Goal: Information Seeking & Learning: Learn about a topic

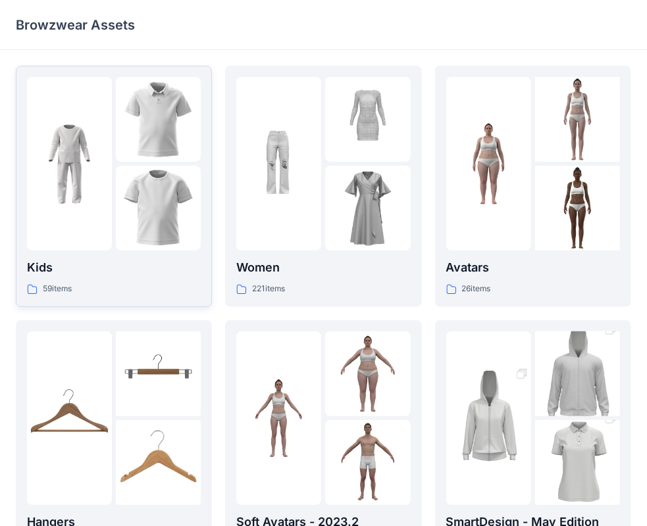
click at [108, 207] on div at bounding box center [69, 164] width 85 height 174
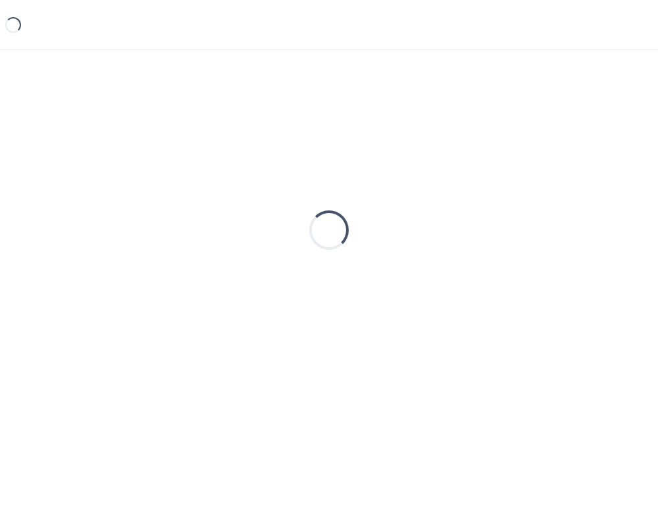
click at [108, 207] on div "Loading..." at bounding box center [329, 230] width 626 height 329
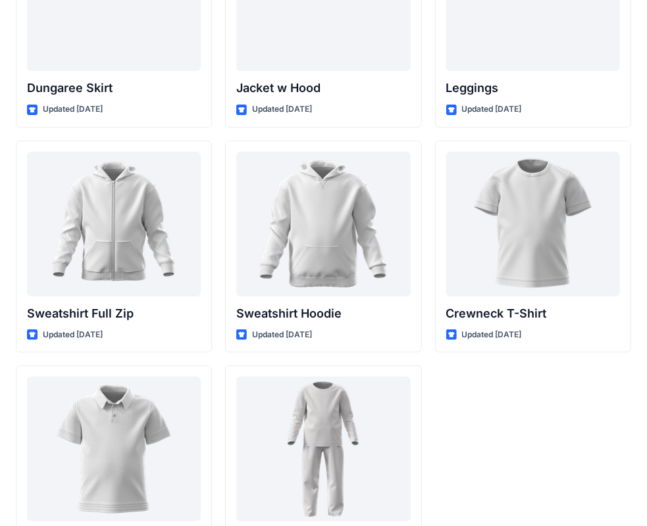
scroll to position [3909, 0]
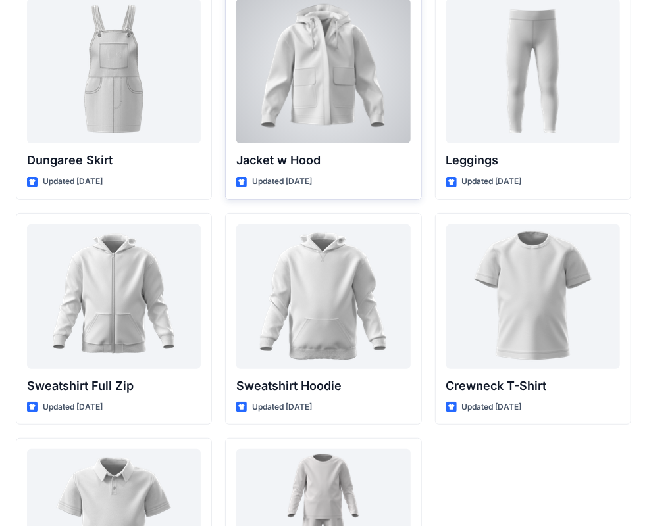
click at [318, 106] on div at bounding box center [323, 71] width 174 height 145
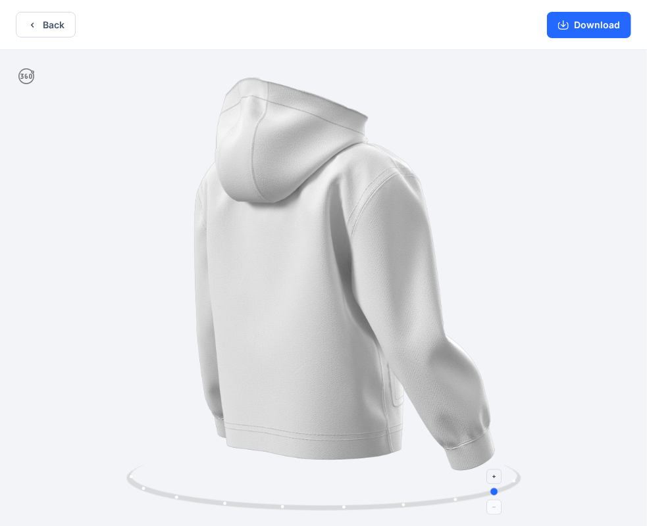
drag, startPoint x: 342, startPoint y: 503, endPoint x: 503, endPoint y: 495, distance: 160.7
click at [503, 495] on icon at bounding box center [325, 489] width 398 height 49
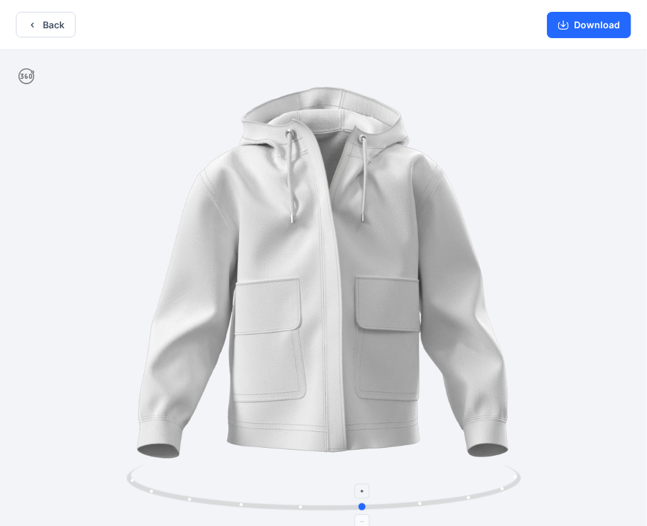
drag, startPoint x: 495, startPoint y: 489, endPoint x: 358, endPoint y: 522, distance: 140.7
click at [358, 514] on icon at bounding box center [325, 489] width 398 height 49
click at [618, 24] on button "Download" at bounding box center [589, 25] width 84 height 26
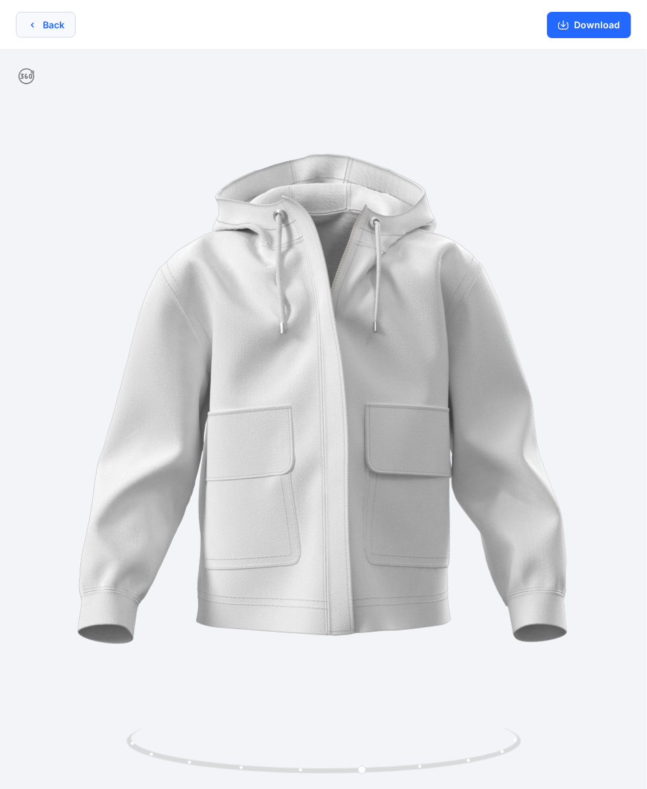
click at [45, 21] on button "Back" at bounding box center [46, 25] width 60 height 26
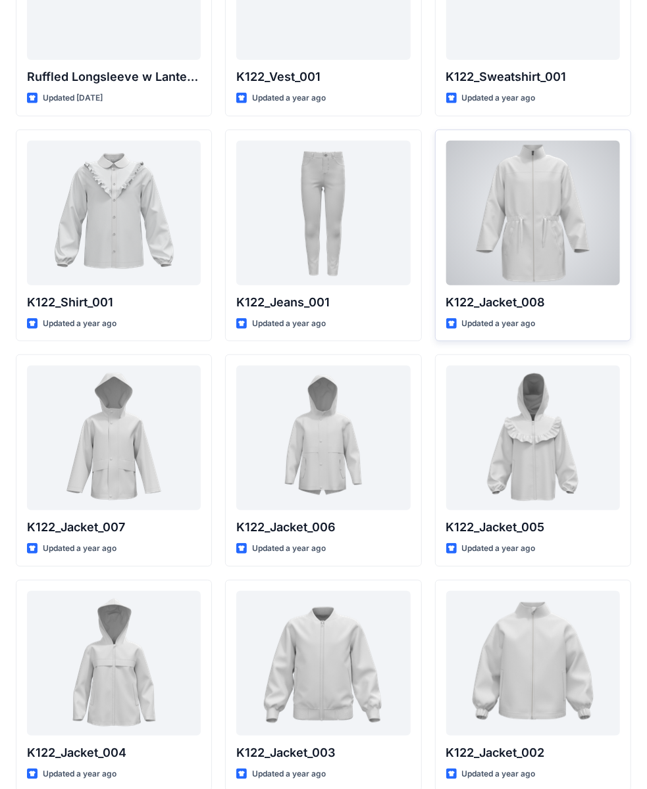
scroll to position [226, 0]
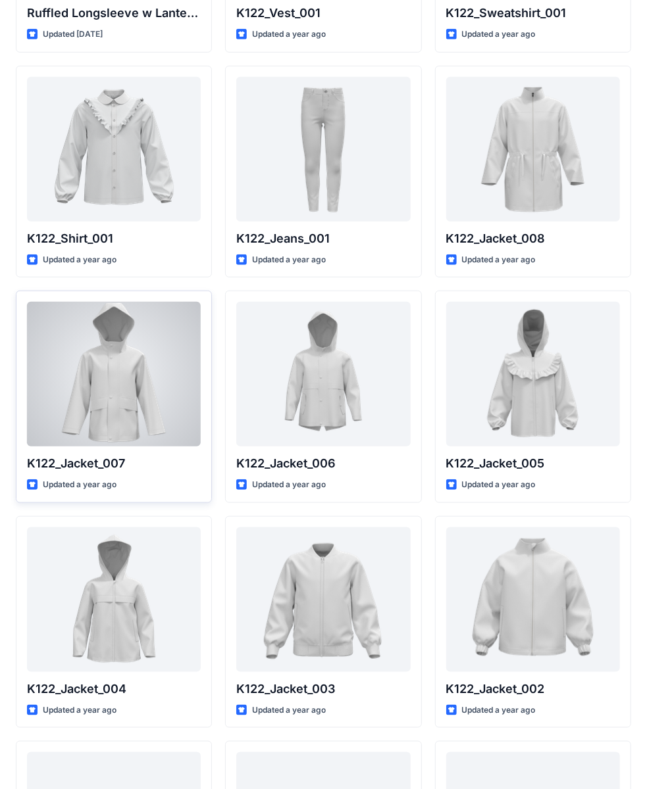
click at [132, 403] on div at bounding box center [114, 374] width 174 height 145
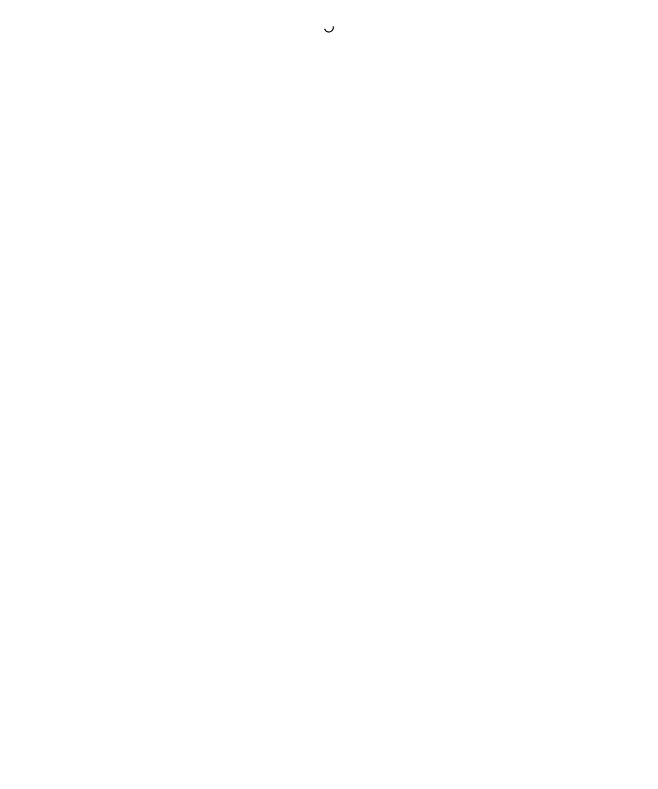
click at [132, 403] on div at bounding box center [329, 394] width 658 height 789
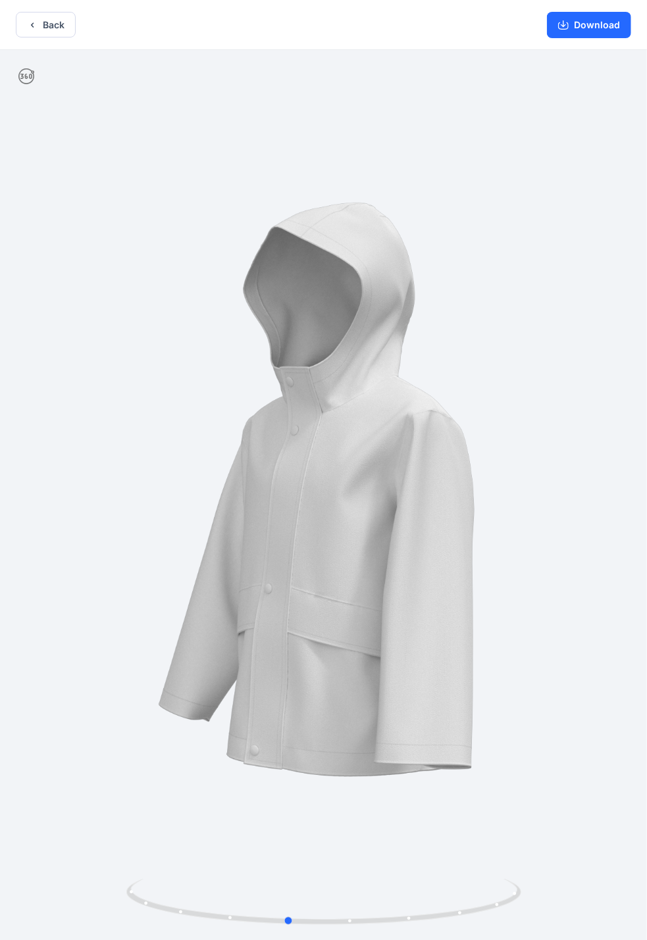
drag, startPoint x: 348, startPoint y: 463, endPoint x: 312, endPoint y: 303, distance: 164.5
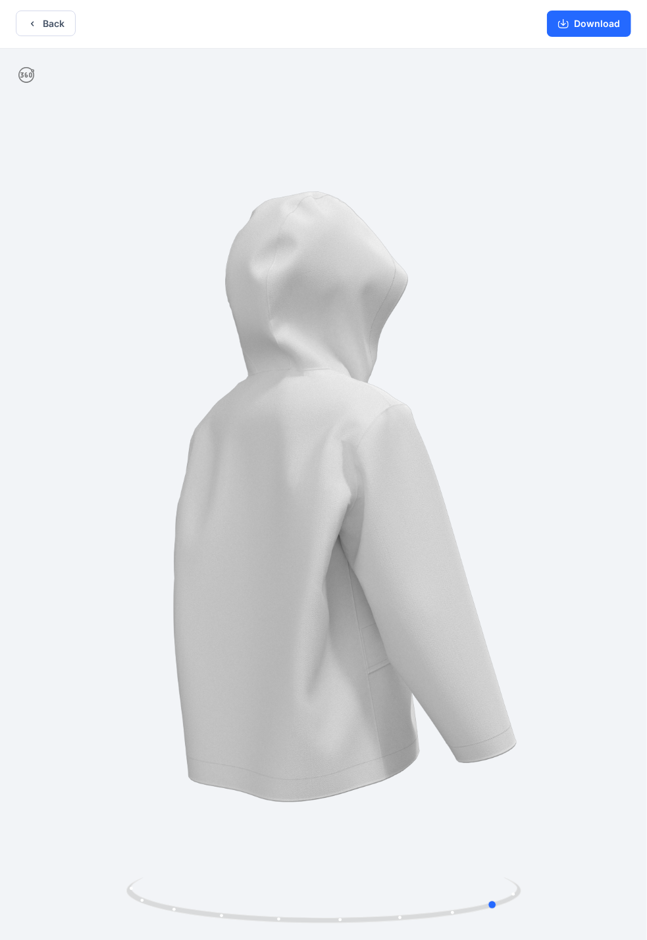
scroll to position [3, 0]
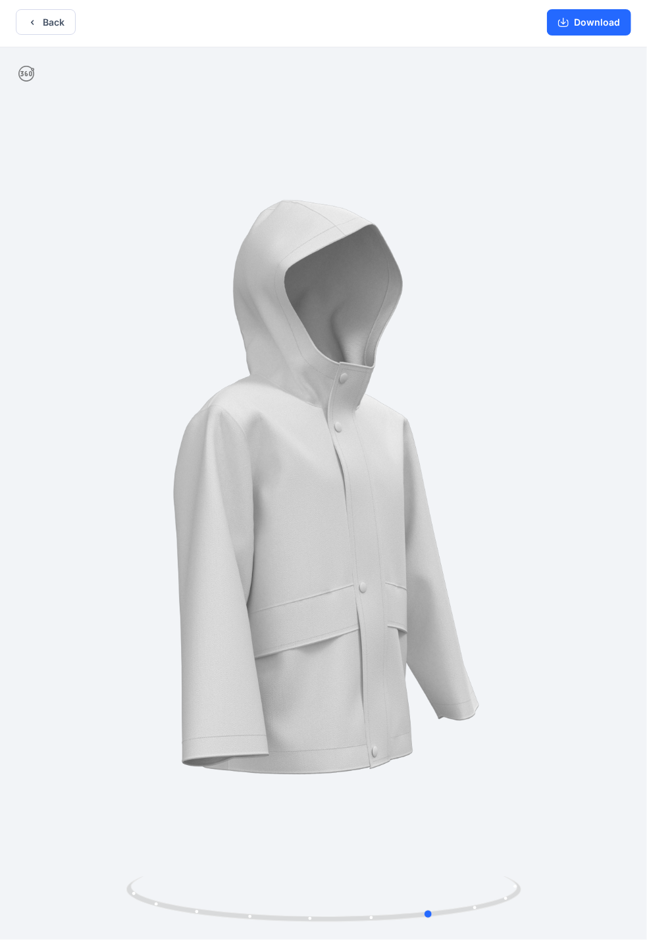
drag, startPoint x: 420, startPoint y: 426, endPoint x: 170, endPoint y: 433, distance: 250.1
drag, startPoint x: 308, startPoint y: 478, endPoint x: 304, endPoint y: 360, distance: 117.2
click at [304, 360] on div at bounding box center [323, 493] width 647 height 893
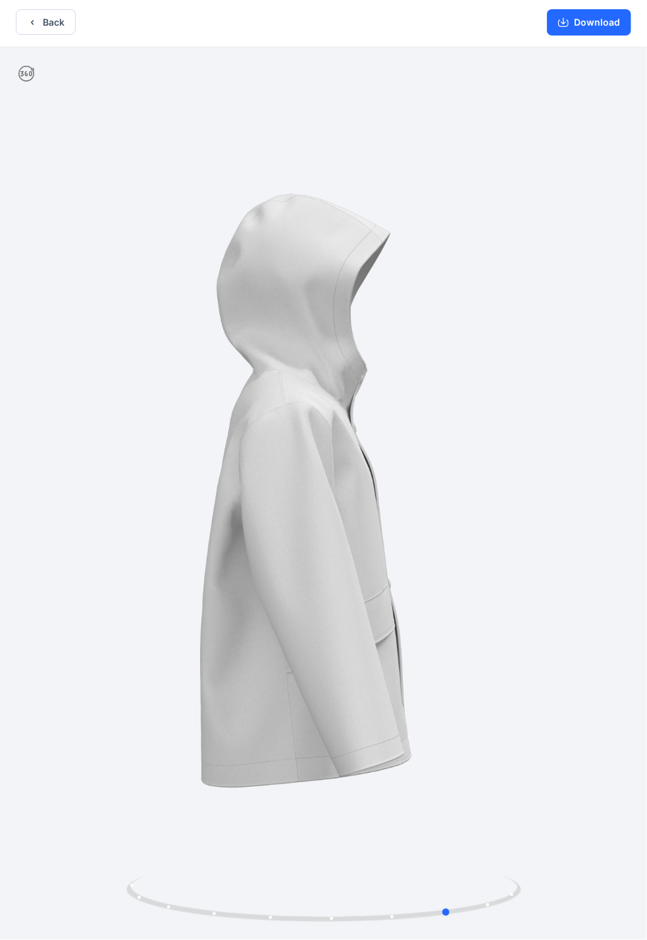
drag, startPoint x: 305, startPoint y: 370, endPoint x: 328, endPoint y: 641, distance: 271.9
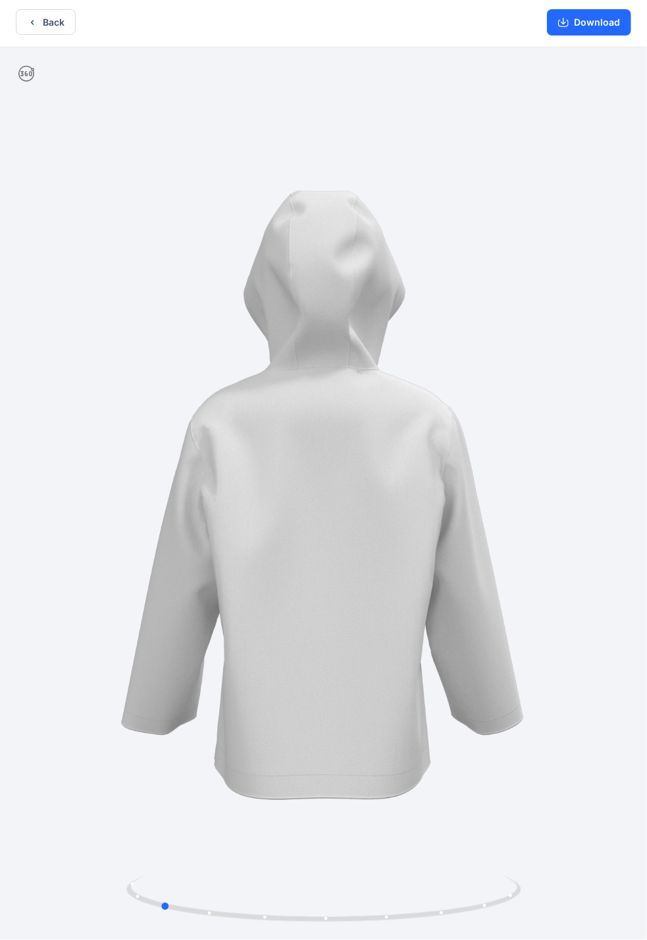
drag, startPoint x: 523, startPoint y: 496, endPoint x: 620, endPoint y: 478, distance: 99.1
click at [620, 478] on div at bounding box center [323, 493] width 647 height 893
click at [38, 22] on button "Back" at bounding box center [46, 22] width 60 height 26
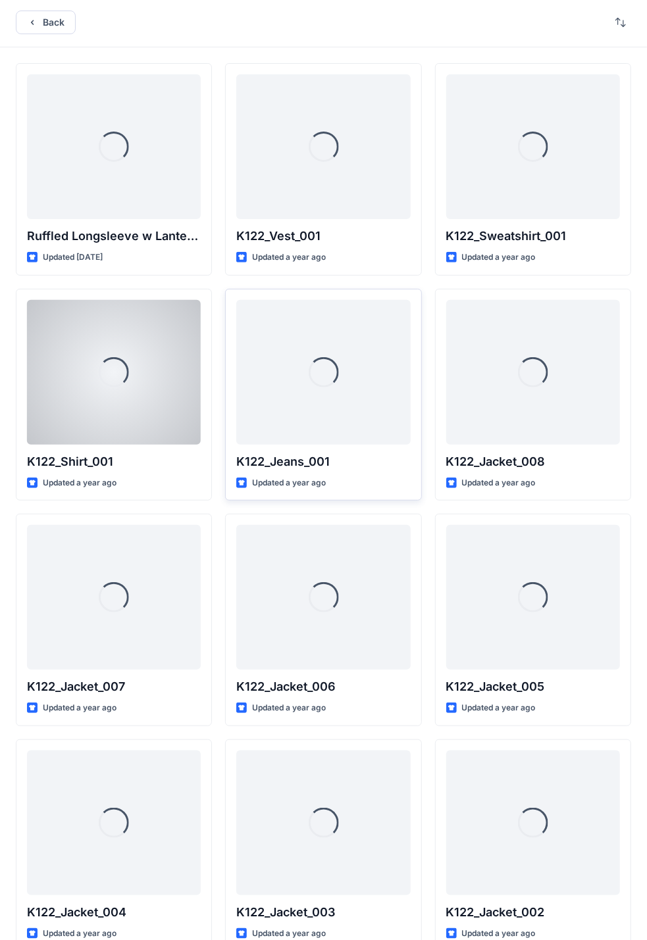
scroll to position [226, 0]
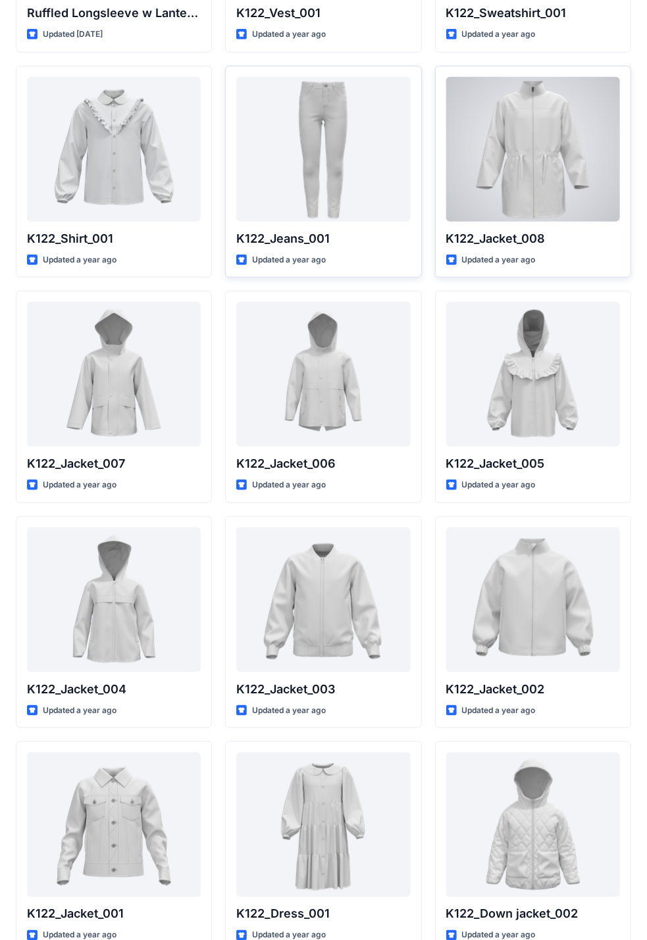
click at [532, 153] on div at bounding box center [533, 149] width 174 height 145
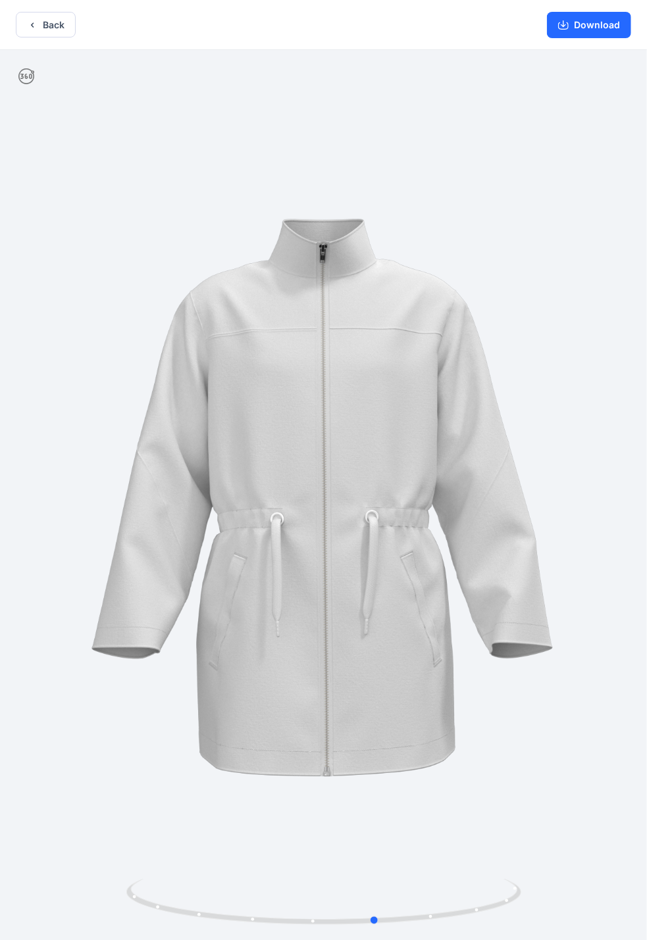
drag, startPoint x: 389, startPoint y: 472, endPoint x: 47, endPoint y: 361, distance: 359.7
click at [33, 22] on icon "button" at bounding box center [32, 24] width 3 height 5
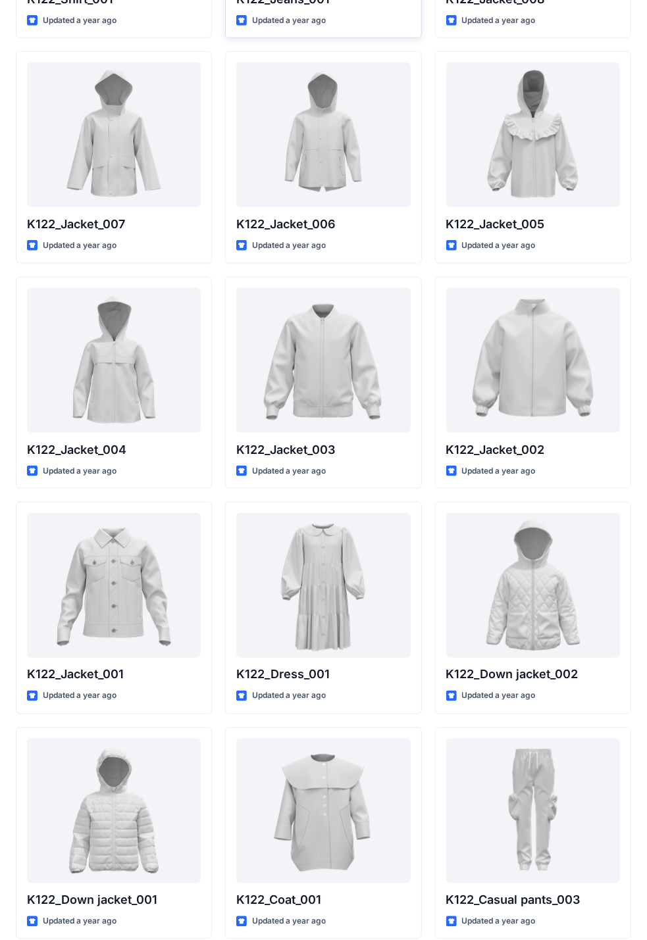
scroll to position [489, 0]
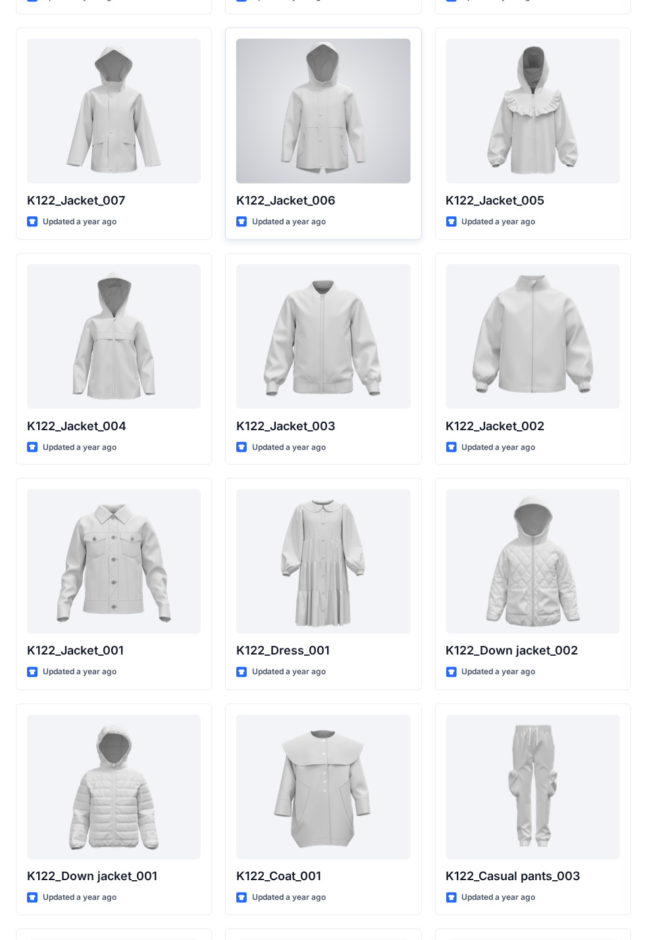
click at [317, 120] on div at bounding box center [323, 111] width 174 height 145
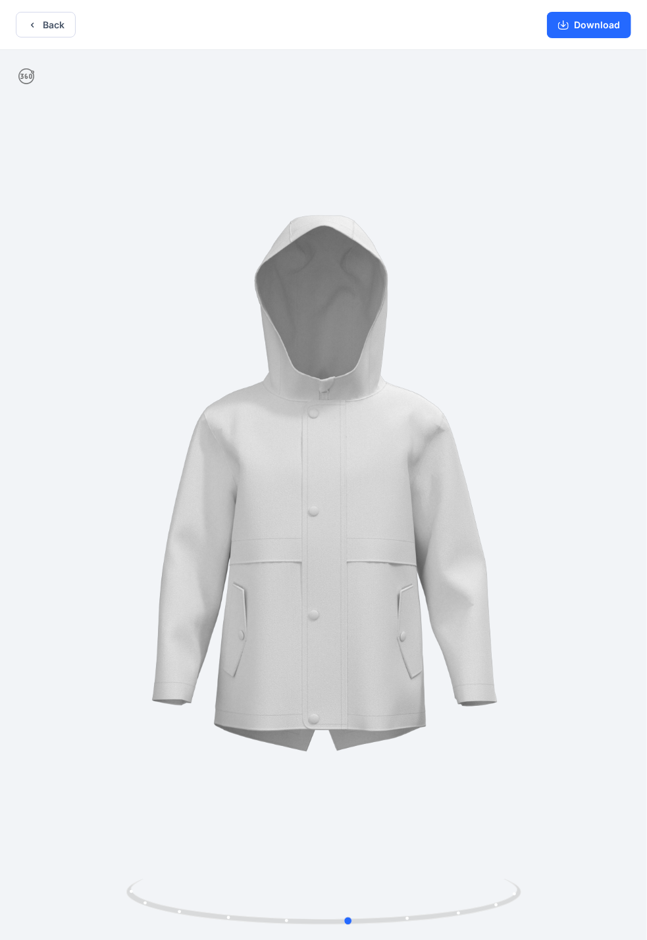
drag, startPoint x: 399, startPoint y: 453, endPoint x: 429, endPoint y: 464, distance: 31.9
click at [51, 29] on button "Back" at bounding box center [46, 25] width 60 height 26
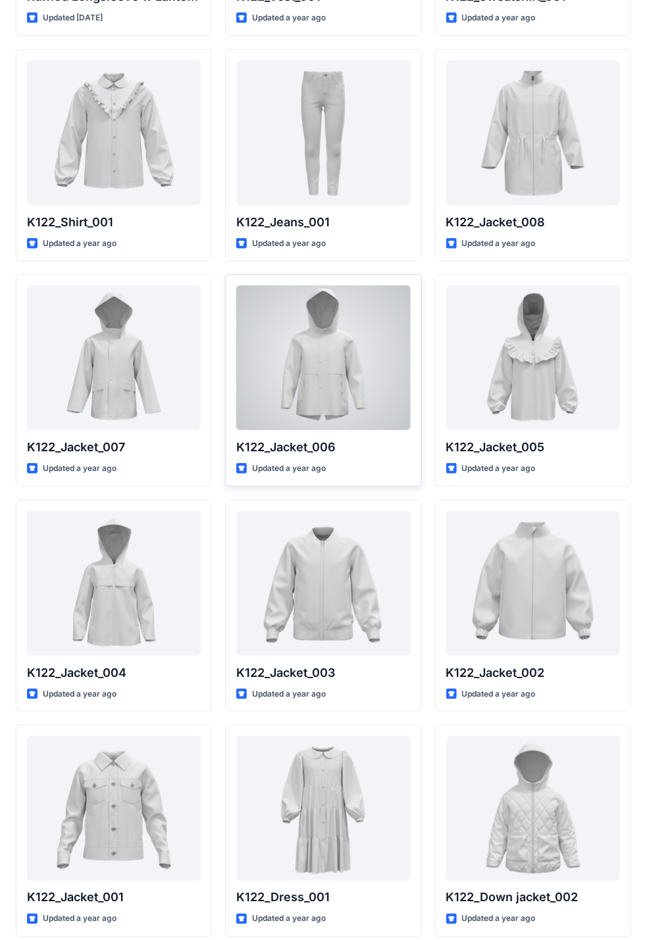
scroll to position [226, 0]
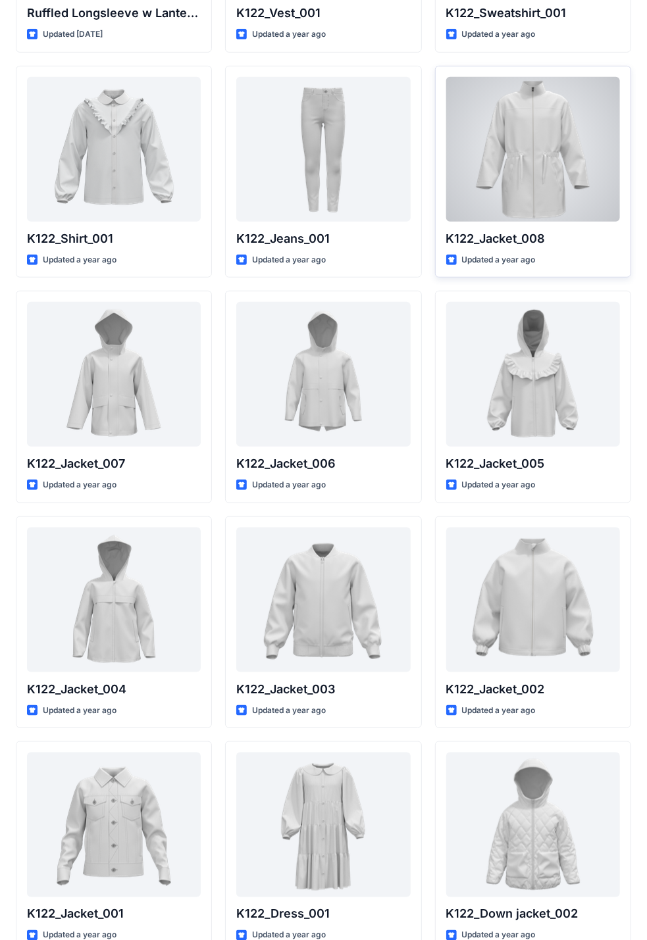
click at [524, 105] on div at bounding box center [533, 149] width 174 height 145
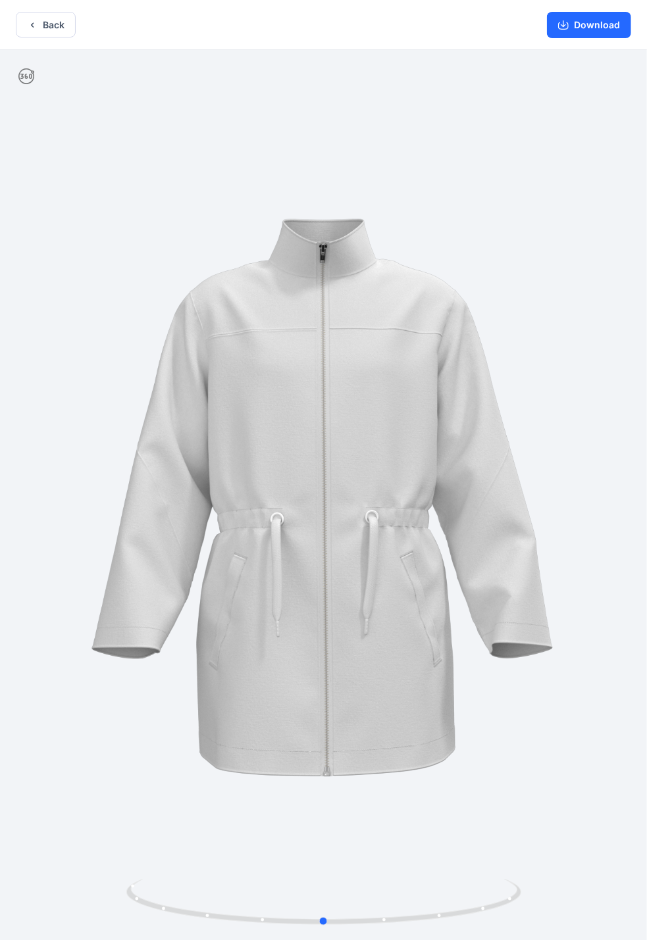
click at [318, 341] on div at bounding box center [323, 496] width 647 height 893
click at [22, 25] on button "Back" at bounding box center [46, 25] width 60 height 26
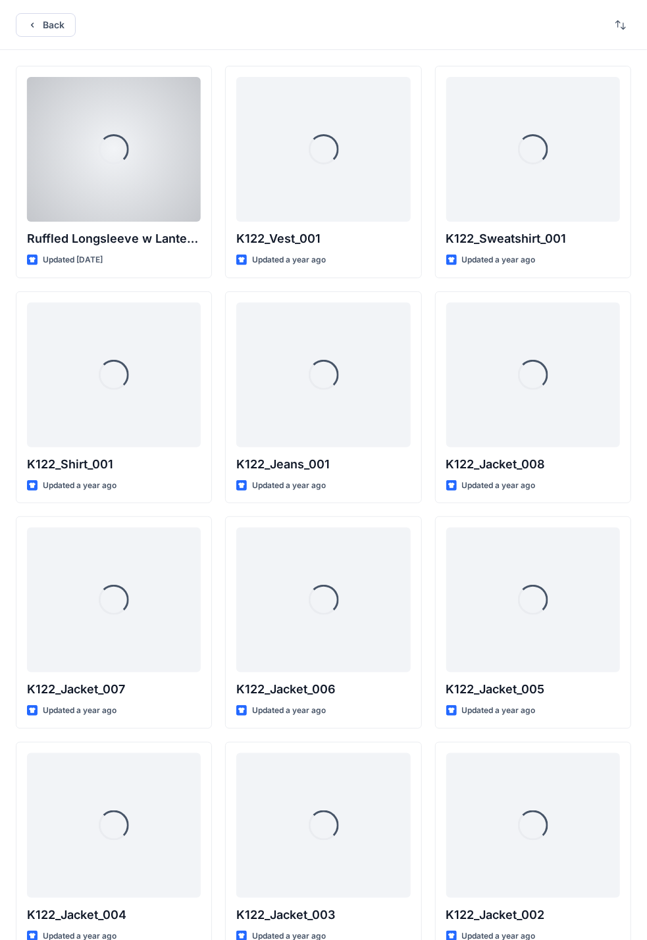
scroll to position [226, 0]
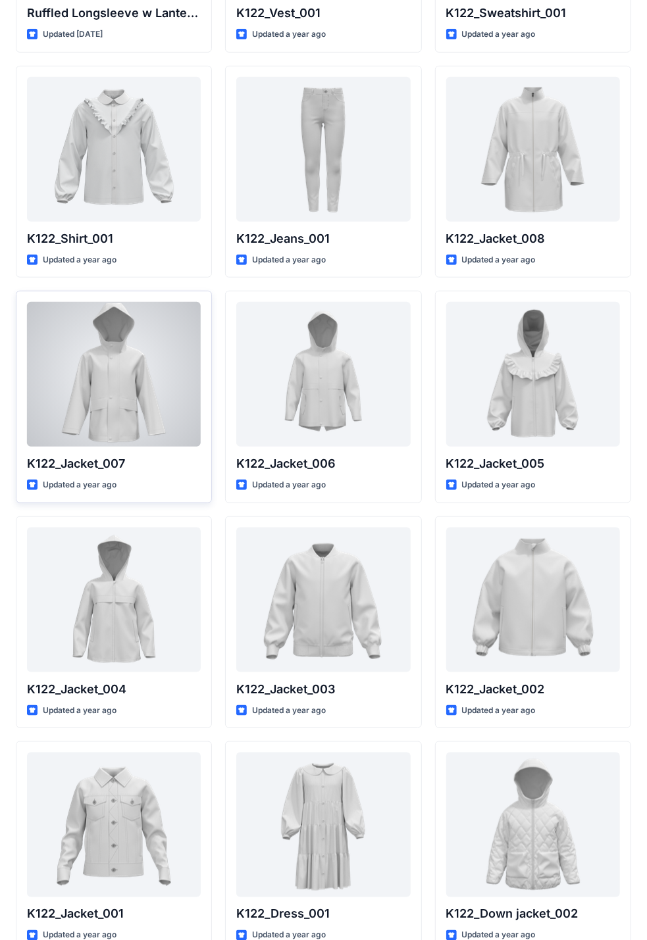
click at [134, 374] on div at bounding box center [114, 374] width 174 height 145
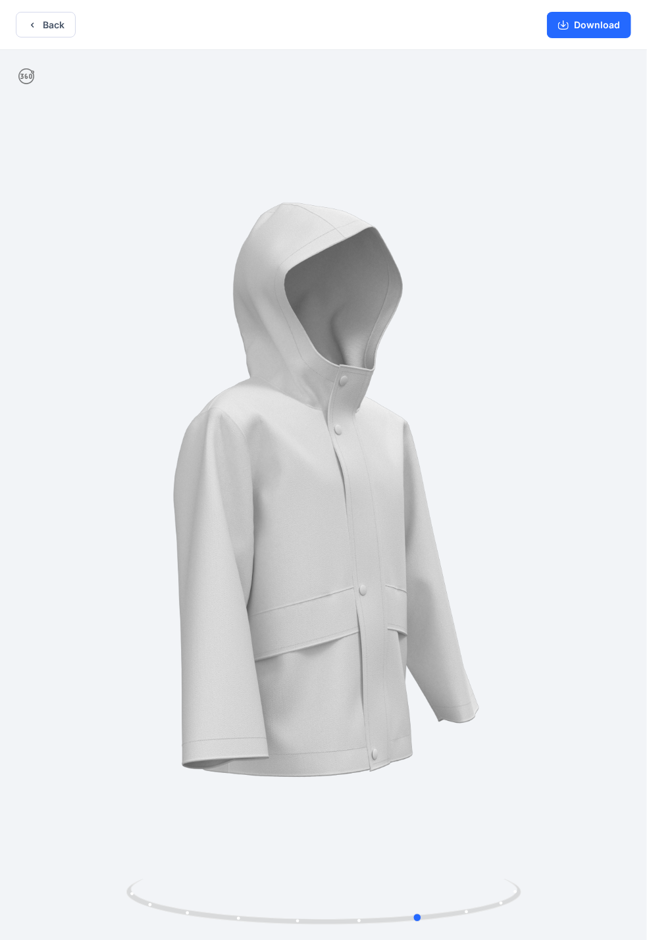
drag, startPoint x: 424, startPoint y: 351, endPoint x: 547, endPoint y: 368, distance: 124.2
click at [547, 368] on div at bounding box center [323, 496] width 647 height 893
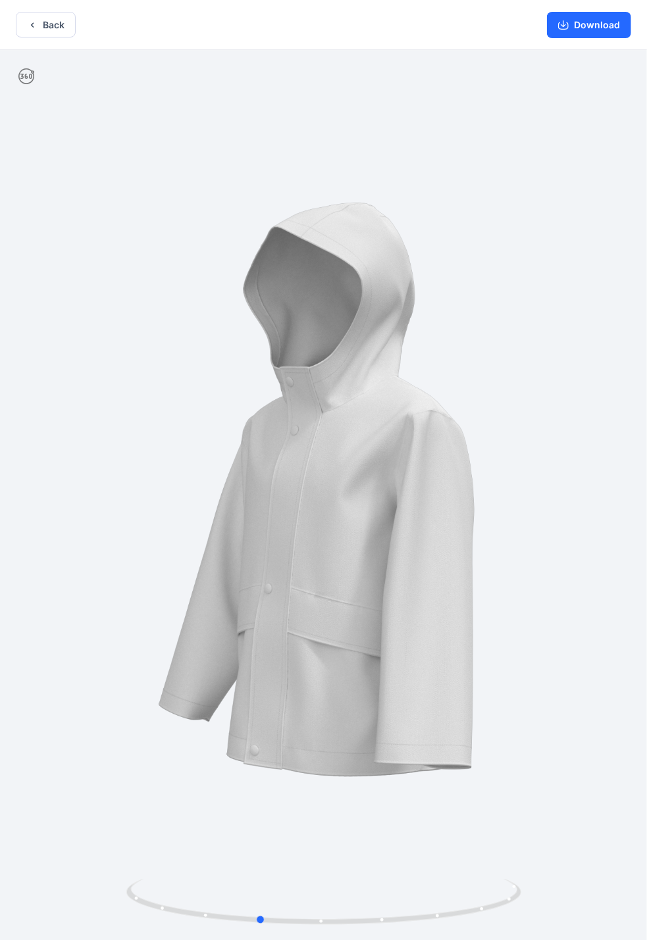
drag, startPoint x: 499, startPoint y: 431, endPoint x: 706, endPoint y: 403, distance: 208.5
click at [647, 403] on html "Back Download Version History" at bounding box center [323, 471] width 647 height 943
click at [39, 26] on button "Back" at bounding box center [46, 25] width 60 height 26
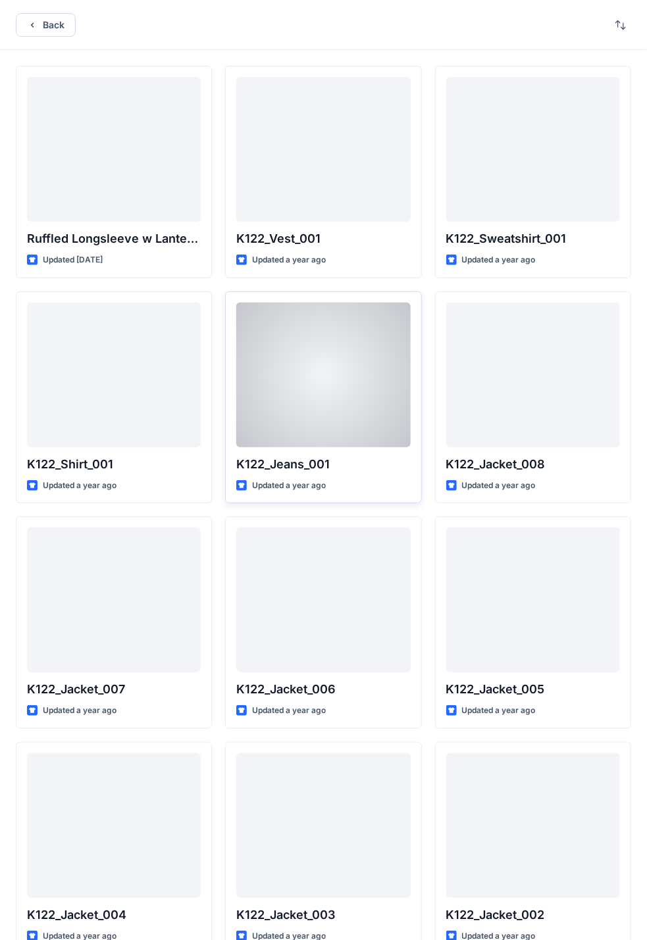
scroll to position [226, 0]
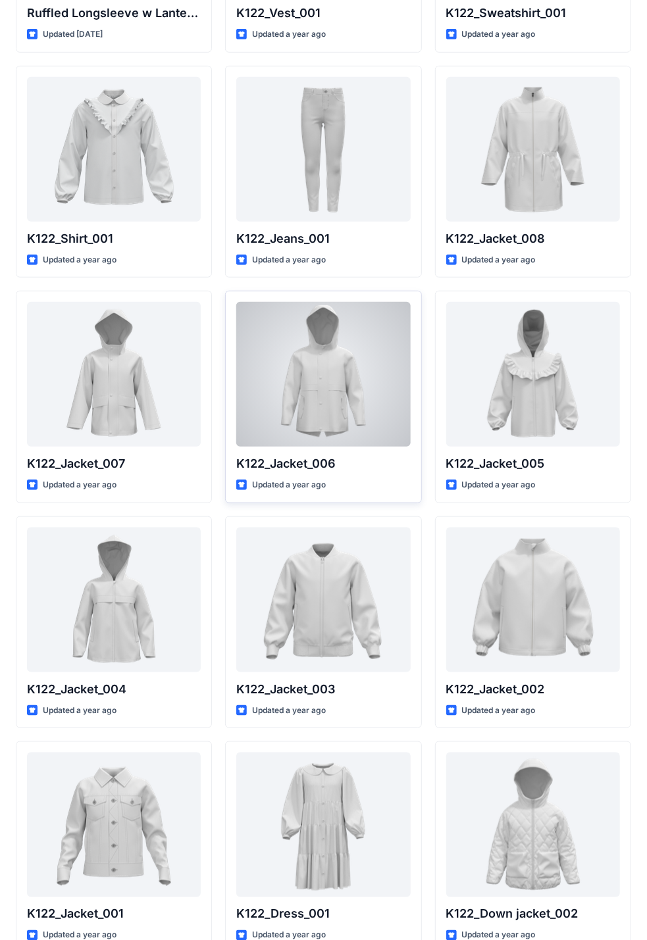
click at [330, 337] on div at bounding box center [323, 374] width 174 height 145
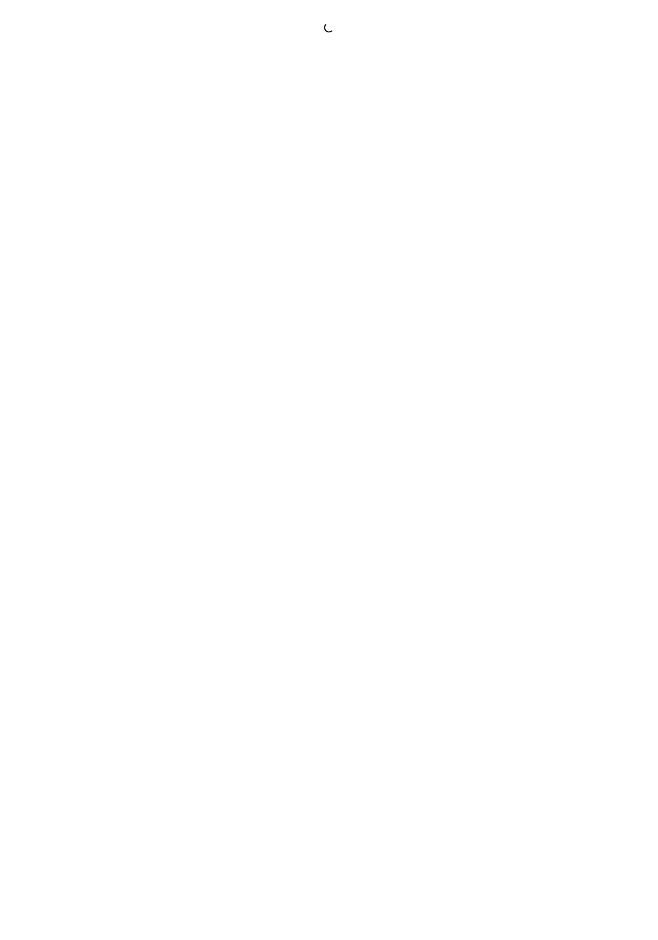
click at [330, 337] on div at bounding box center [329, 470] width 658 height 940
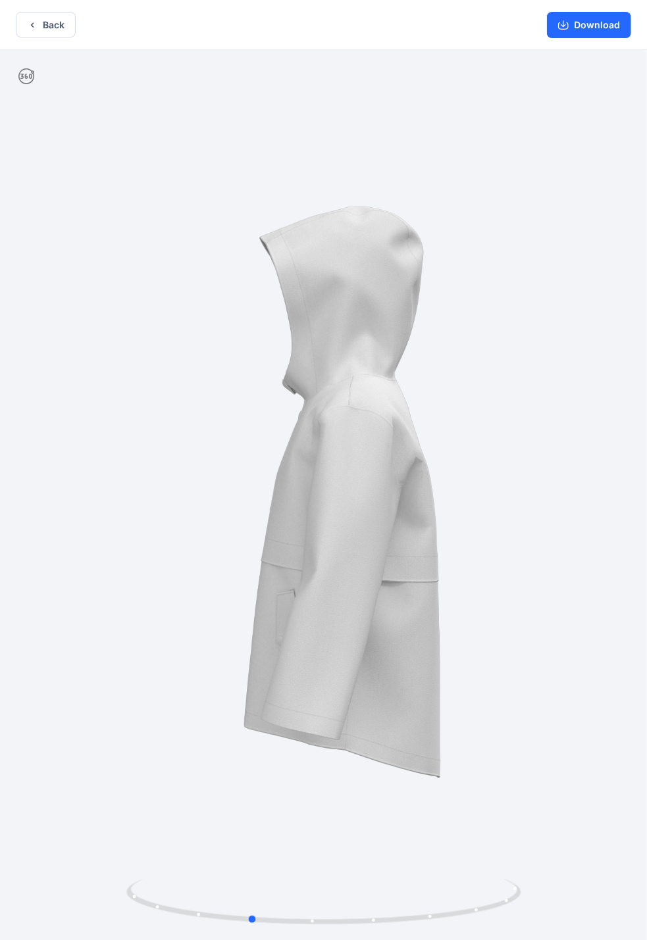
drag, startPoint x: 454, startPoint y: 371, endPoint x: 380, endPoint y: 412, distance: 84.5
click at [380, 412] on div at bounding box center [323, 496] width 647 height 893
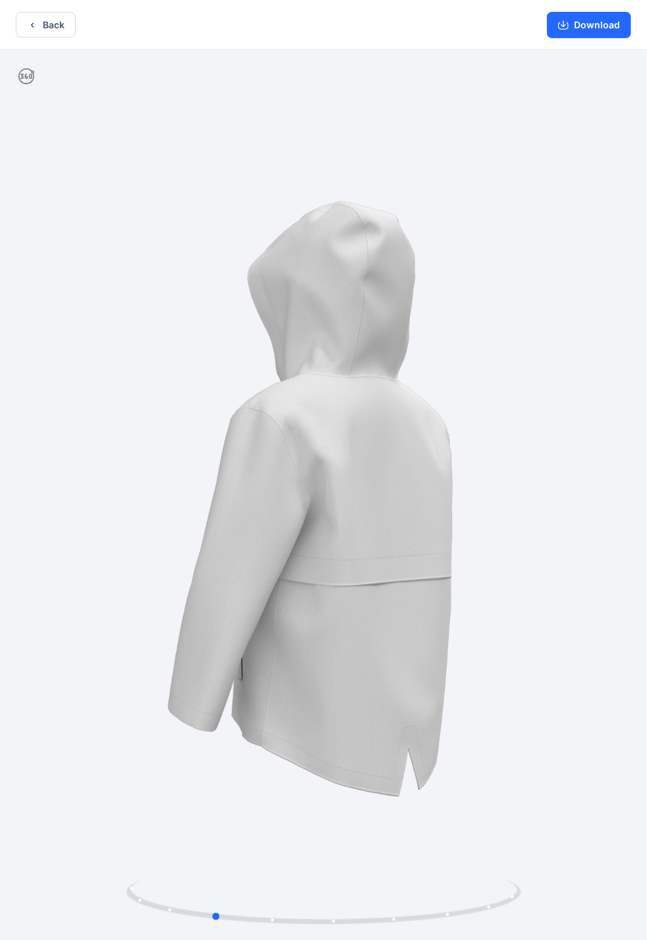
drag, startPoint x: 198, startPoint y: 385, endPoint x: 146, endPoint y: 384, distance: 52.0
click at [146, 384] on div at bounding box center [323, 496] width 647 height 893
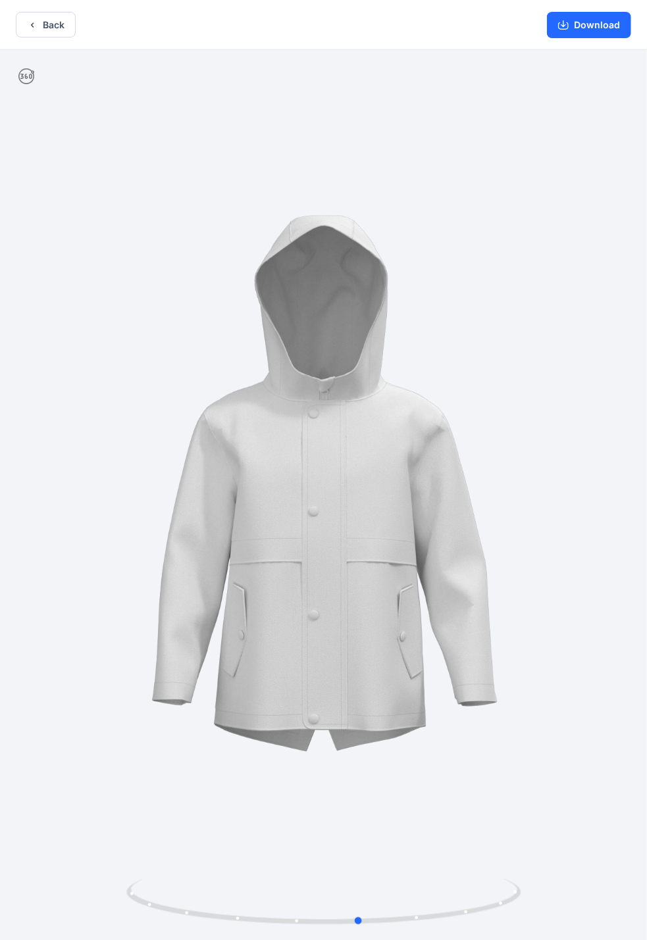
drag, startPoint x: 187, startPoint y: 391, endPoint x: 349, endPoint y: 388, distance: 161.9
click at [349, 388] on div at bounding box center [323, 496] width 647 height 893
click at [30, 22] on icon "button" at bounding box center [32, 25] width 11 height 11
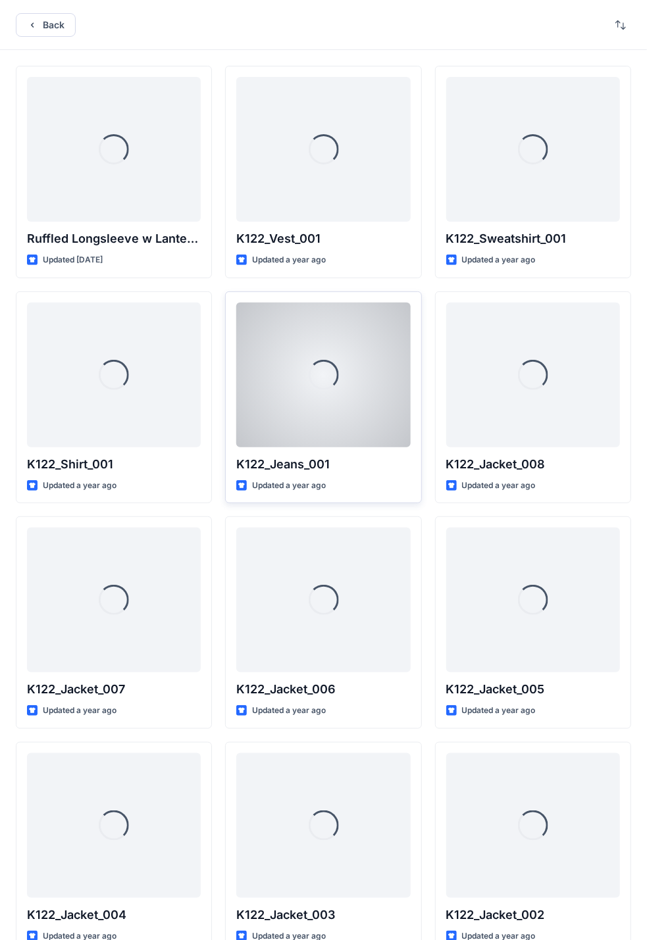
scroll to position [226, 0]
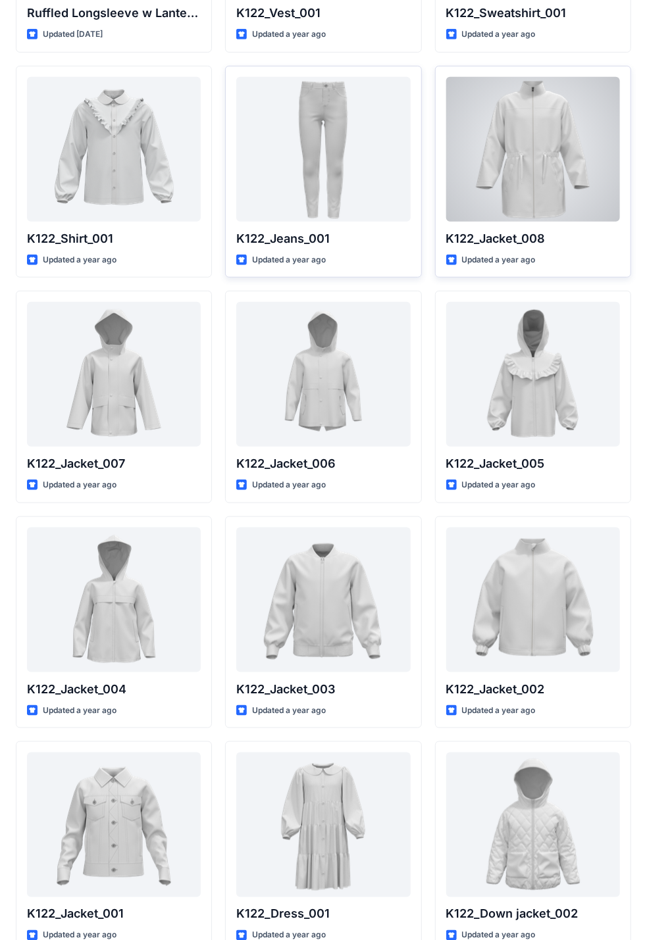
click at [537, 181] on div at bounding box center [533, 149] width 174 height 145
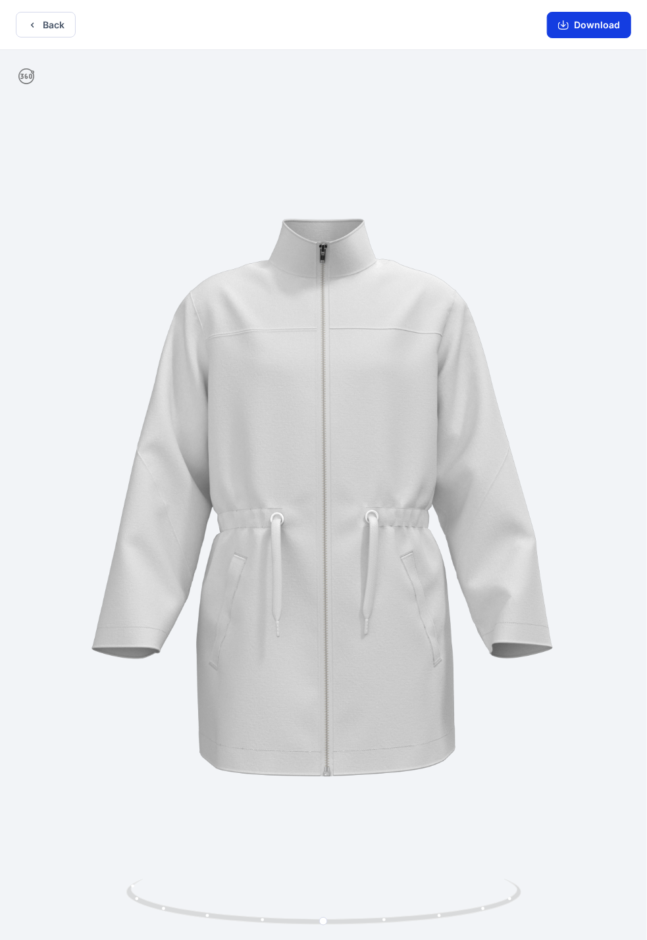
click at [553, 25] on button "Download" at bounding box center [589, 25] width 84 height 26
click at [59, 27] on button "Back" at bounding box center [46, 25] width 60 height 26
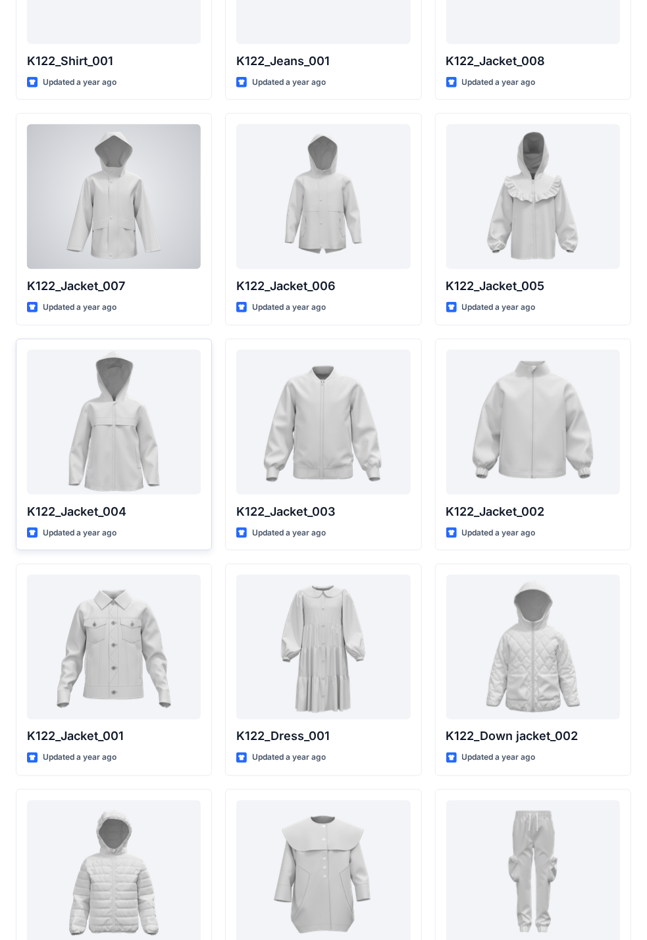
scroll to position [423, 0]
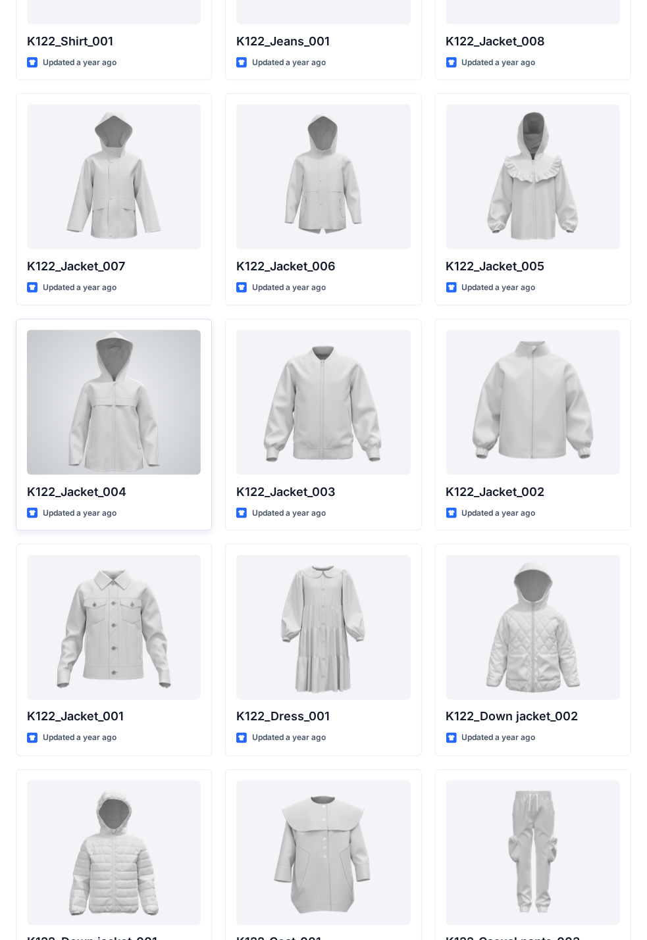
click at [142, 368] on div at bounding box center [114, 402] width 174 height 145
